Goal: Task Accomplishment & Management: Complete application form

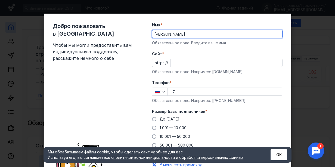
type input "[PERSON_NAME]"
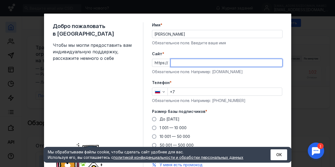
click at [203, 65] on input "Cайт *" at bounding box center [227, 63] width 112 height 8
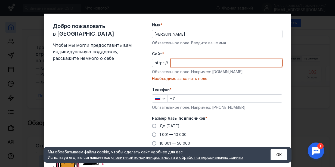
paste input "[DOMAIN_NAME][URL]"
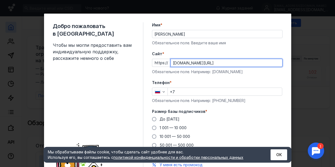
type input "[DOMAIN_NAME][URL]"
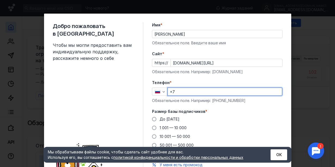
click at [202, 94] on input "+7" at bounding box center [225, 92] width 114 height 8
type input "[PHONE_NUMBER]"
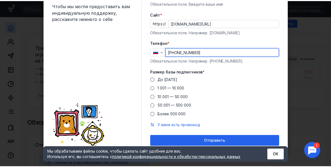
scroll to position [41, 0]
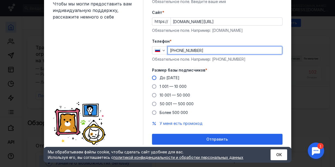
click at [155, 77] on label "До [DATE]" at bounding box center [166, 77] width 28 height 5
click at [0, 0] on input "До [DATE]" at bounding box center [0, 0] width 0 height 0
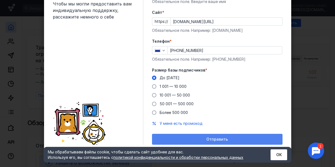
click at [188, 138] on div "Отправить" at bounding box center [217, 139] width 125 height 5
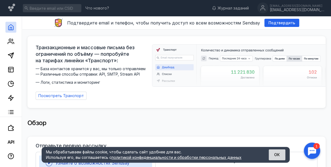
click at [272, 158] on button "ОК" at bounding box center [277, 155] width 17 height 11
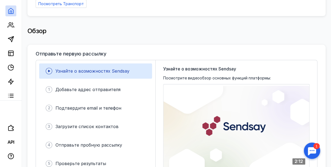
scroll to position [0, 0]
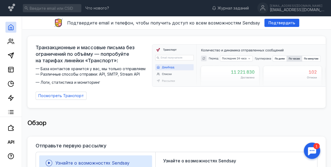
click at [241, 115] on div "Обзор" at bounding box center [177, 126] width 298 height 22
click at [11, 44] on icon at bounding box center [11, 41] width 7 height 7
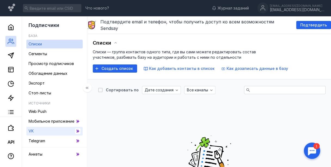
click at [66, 132] on link "VK" at bounding box center [54, 131] width 56 height 9
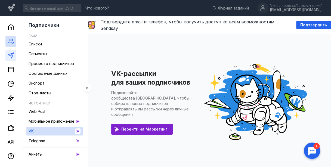
click at [14, 59] on link at bounding box center [10, 55] width 11 height 11
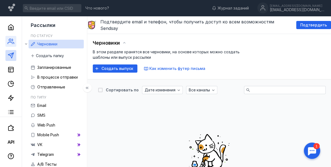
click at [10, 45] on link at bounding box center [10, 41] width 11 height 11
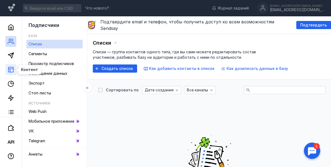
click at [12, 71] on icon at bounding box center [11, 69] width 7 height 7
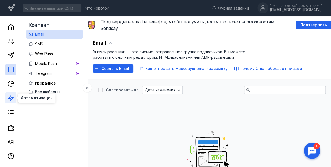
click at [12, 98] on icon at bounding box center [11, 98] width 7 height 7
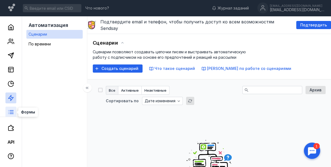
click at [14, 112] on icon at bounding box center [11, 112] width 7 height 7
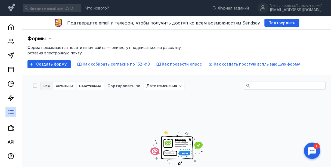
scroll to position [15, 0]
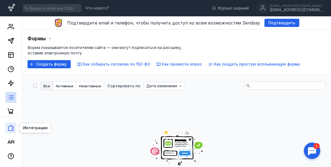
click at [13, 129] on icon at bounding box center [11, 128] width 7 height 7
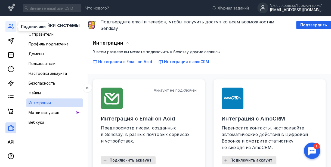
click at [10, 26] on icon at bounding box center [11, 26] width 7 height 7
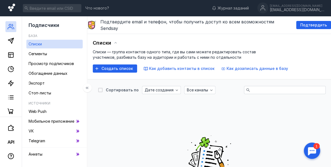
click at [13, 6] on icon at bounding box center [12, 8] width 8 height 9
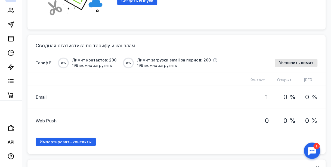
scroll to position [392, 0]
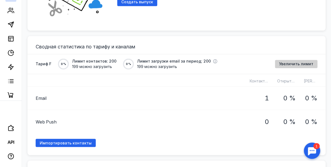
click at [294, 60] on div "Увеличить лимит" at bounding box center [296, 64] width 42 height 8
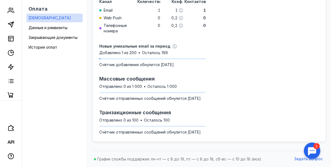
scroll to position [108, 0]
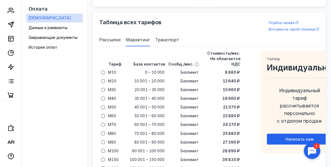
scroll to position [386, 0]
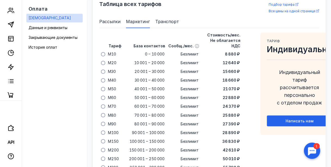
click at [118, 25] on span "Рассылки" at bounding box center [109, 21] width 21 height 7
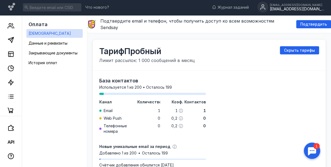
scroll to position [0, 0]
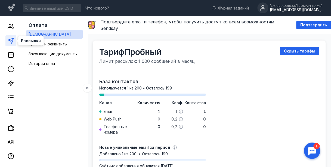
click at [9, 40] on polygon at bounding box center [10, 40] width 5 height 5
